Goal: Check status

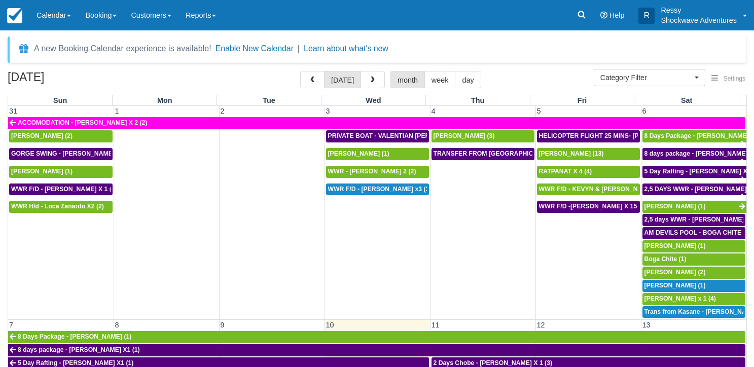
select select
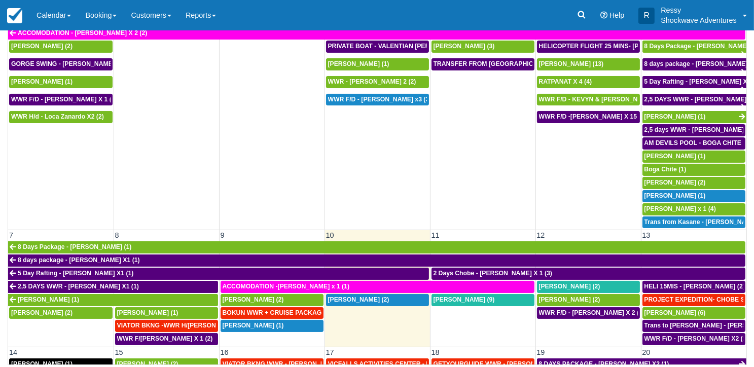
scroll to position [152, 0]
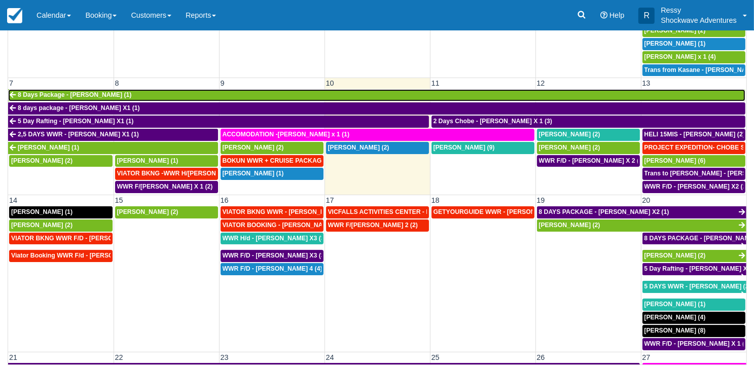
click at [200, 93] on link "8 Days Package - [PERSON_NAME] (1)" at bounding box center [376, 95] width 737 height 12
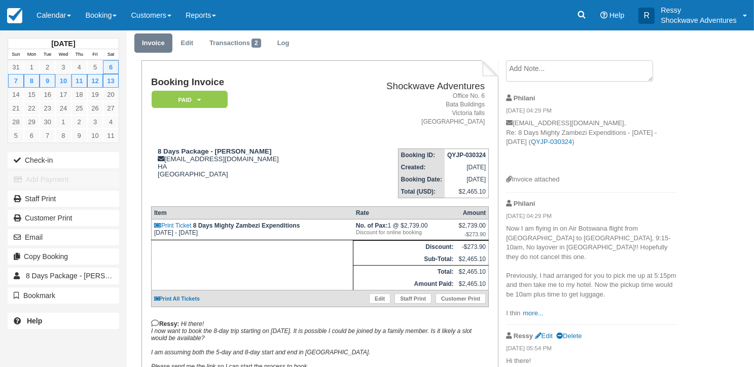
scroll to position [101, 0]
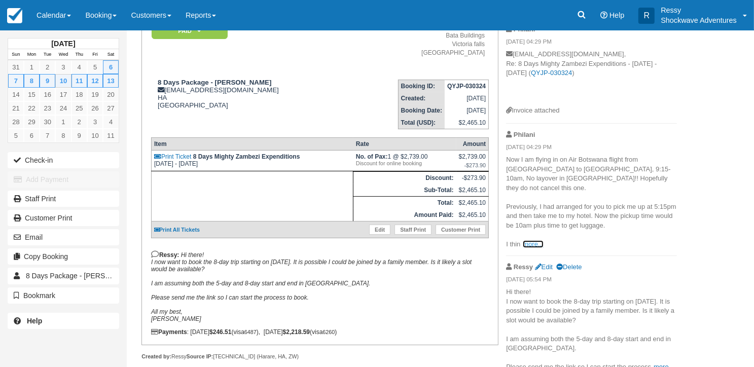
click at [535, 240] on link "more..." at bounding box center [533, 244] width 20 height 8
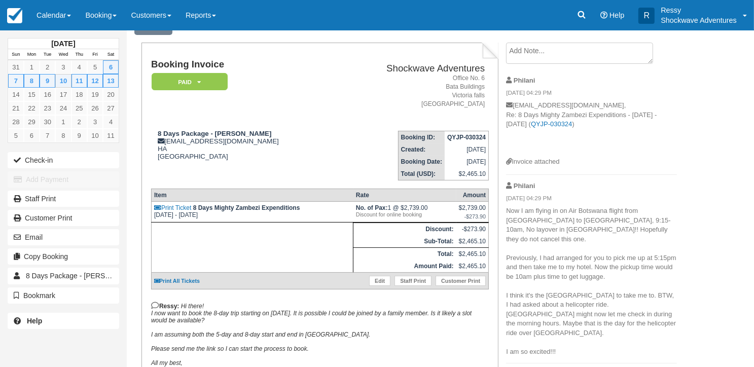
scroll to position [49, 0]
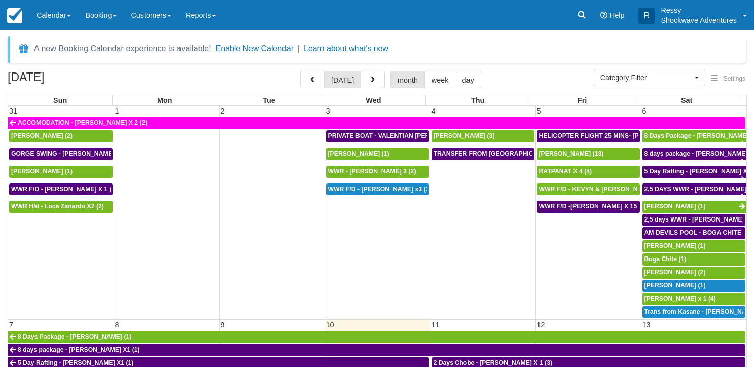
select select
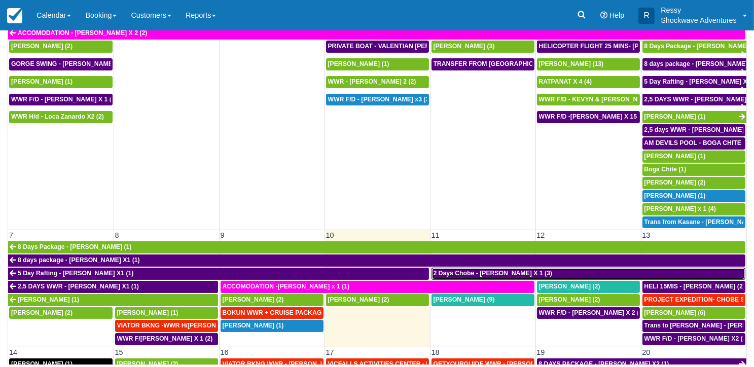
click at [498, 271] on span "2 Days Chobe - [PERSON_NAME] X 1 (3)" at bounding box center [493, 273] width 119 height 7
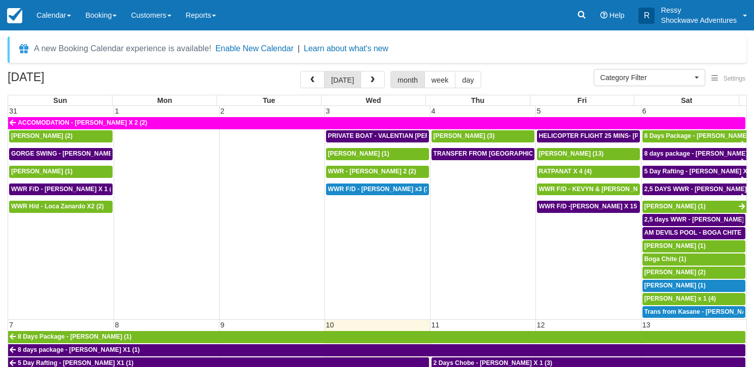
select select
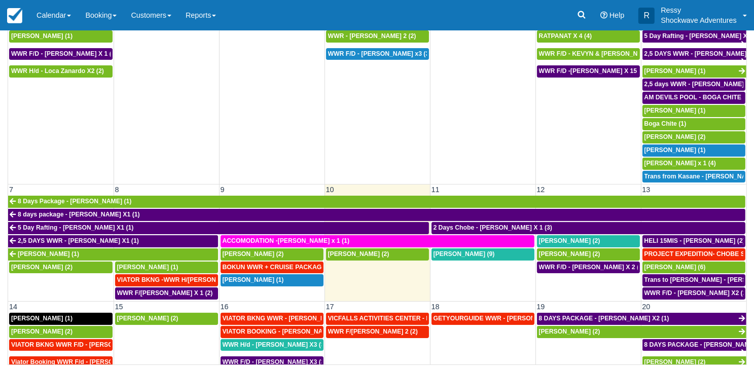
scroll to position [101, 0]
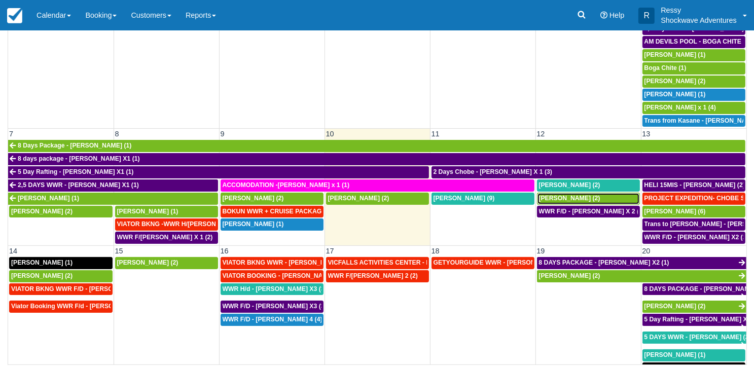
click at [578, 195] on div "Kevin Doria (2)" at bounding box center [588, 199] width 99 height 8
